Goal: Information Seeking & Learning: Check status

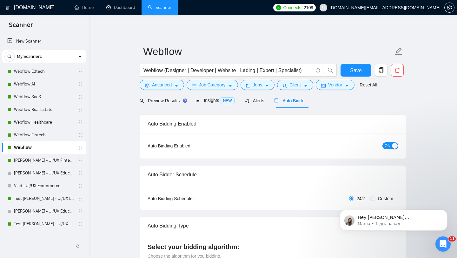
click at [391, 8] on span "[DOMAIN_NAME][EMAIL_ADDRESS][DOMAIN_NAME]" at bounding box center [385, 8] width 111 height 0
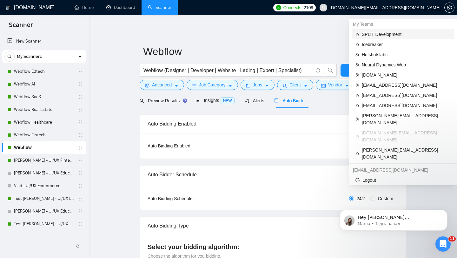
click at [385, 32] on span "SPLIT Development" at bounding box center [406, 34] width 89 height 7
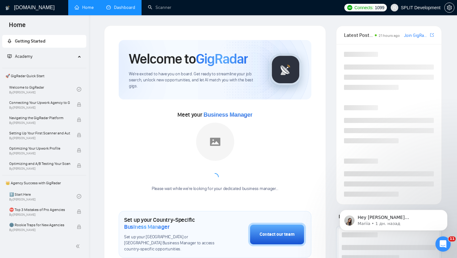
click at [115, 10] on link "Dashboard" at bounding box center [120, 7] width 29 height 5
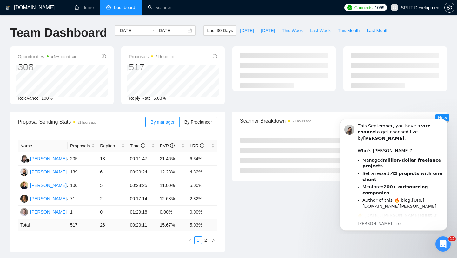
click at [323, 31] on span "Last Week" at bounding box center [320, 30] width 21 height 7
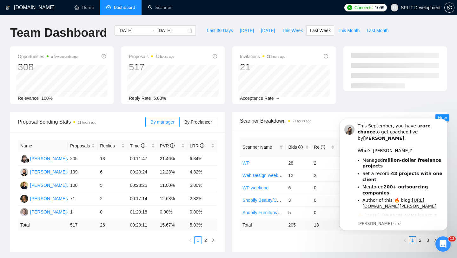
type input "[DATE]"
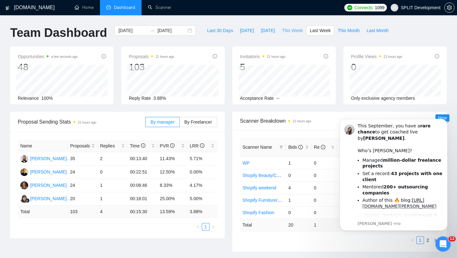
click at [289, 35] on button "This Week" at bounding box center [292, 30] width 28 height 10
type input "[DATE]"
click at [357, 31] on span "This Month" at bounding box center [349, 30] width 22 height 7
type input "[DATE]"
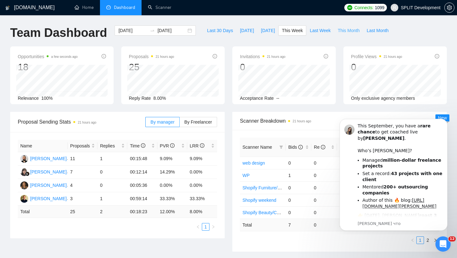
type input "[DATE]"
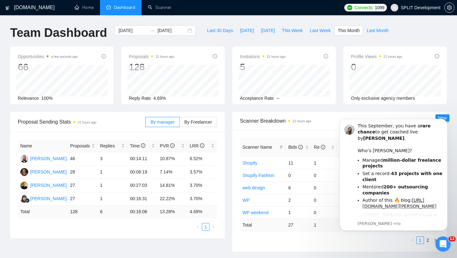
drag, startPoint x: 188, startPoint y: 211, endPoint x: 208, endPoint y: 211, distance: 19.7
click at [206, 211] on td "4.69 %" at bounding box center [202, 211] width 30 height 12
click at [196, 126] on label "By Freelancer" at bounding box center [198, 122] width 37 height 10
click at [180, 124] on input "By Freelancer" at bounding box center [180, 124] width 0 height 0
